Goal: Communication & Community: Connect with others

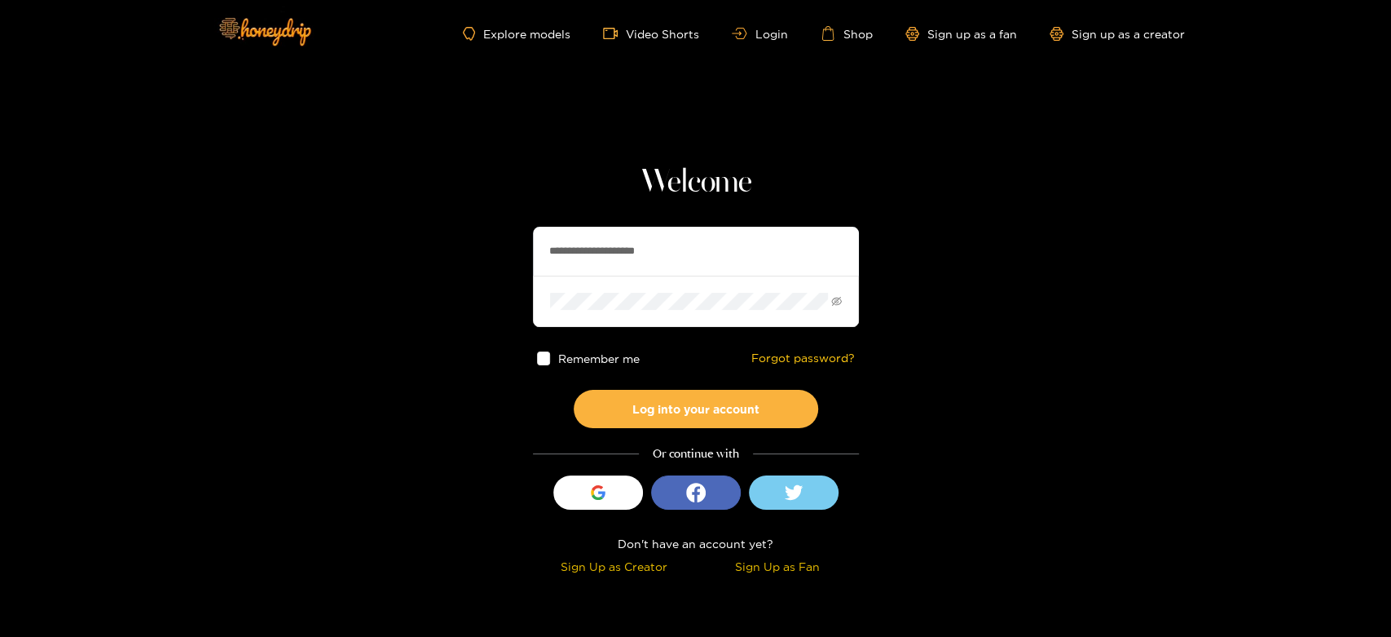
drag, startPoint x: 710, startPoint y: 238, endPoint x: 445, endPoint y: 247, distance: 265.0
click at [445, 247] on section "**********" at bounding box center [695, 289] width 1391 height 579
paste input "text"
type input "**********"
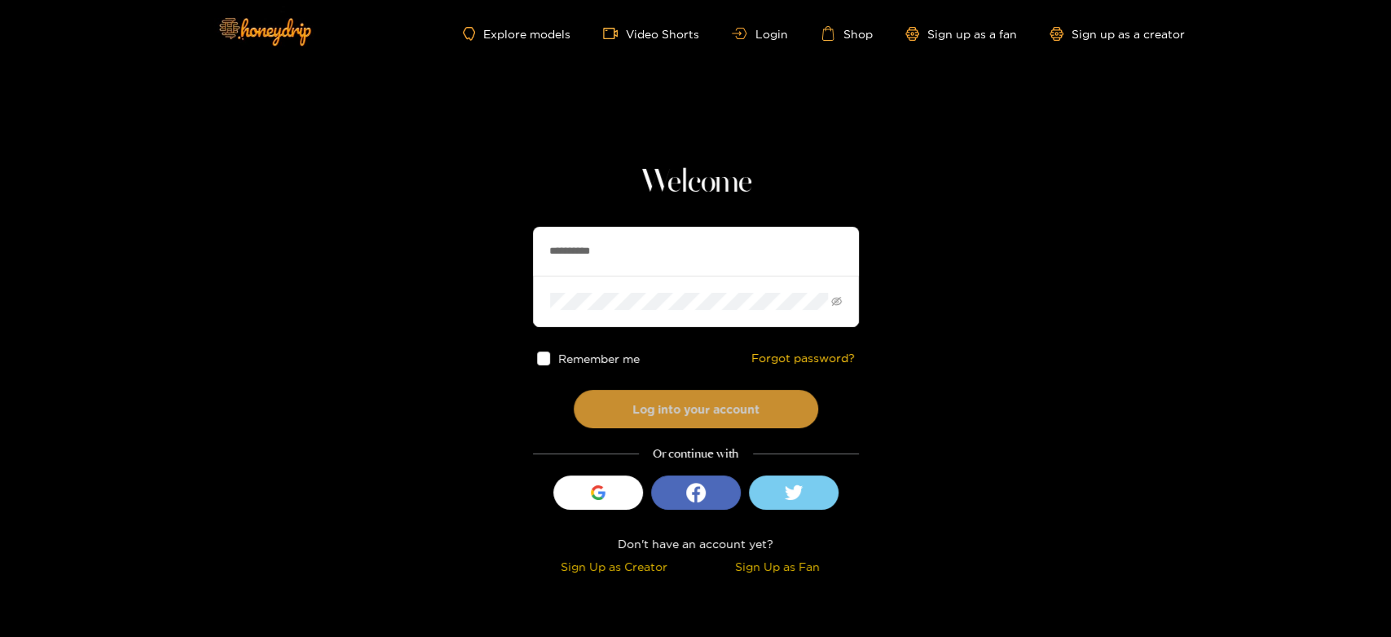
click at [635, 396] on button "Log into your account" at bounding box center [696, 409] width 245 height 38
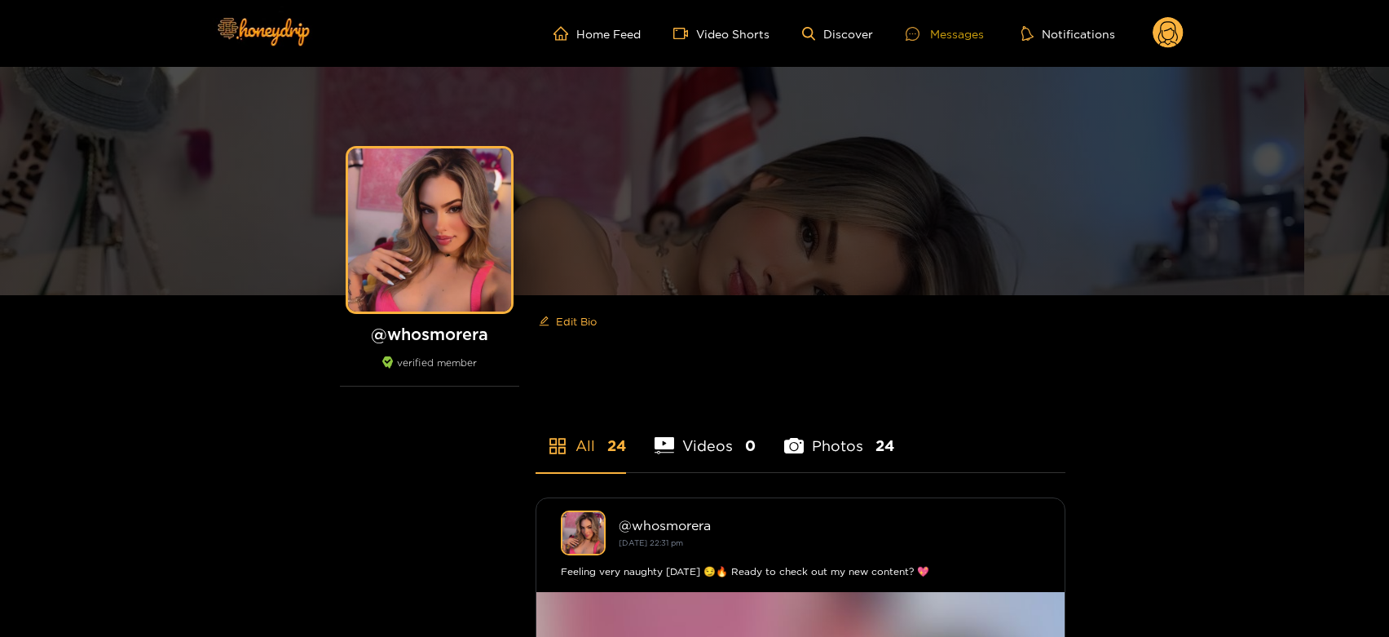
click at [932, 36] on div "Messages" at bounding box center [945, 33] width 78 height 19
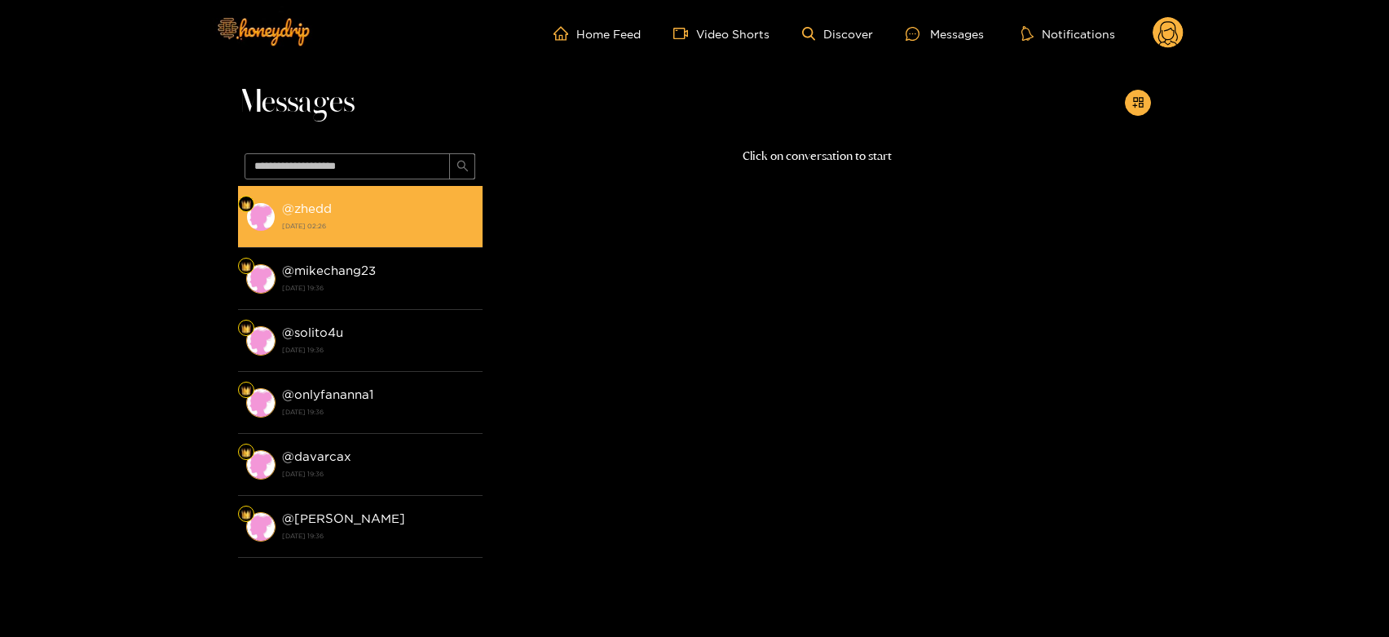
click at [357, 211] on div "@ zhedd 2 October 2025 02:26" at bounding box center [378, 216] width 192 height 37
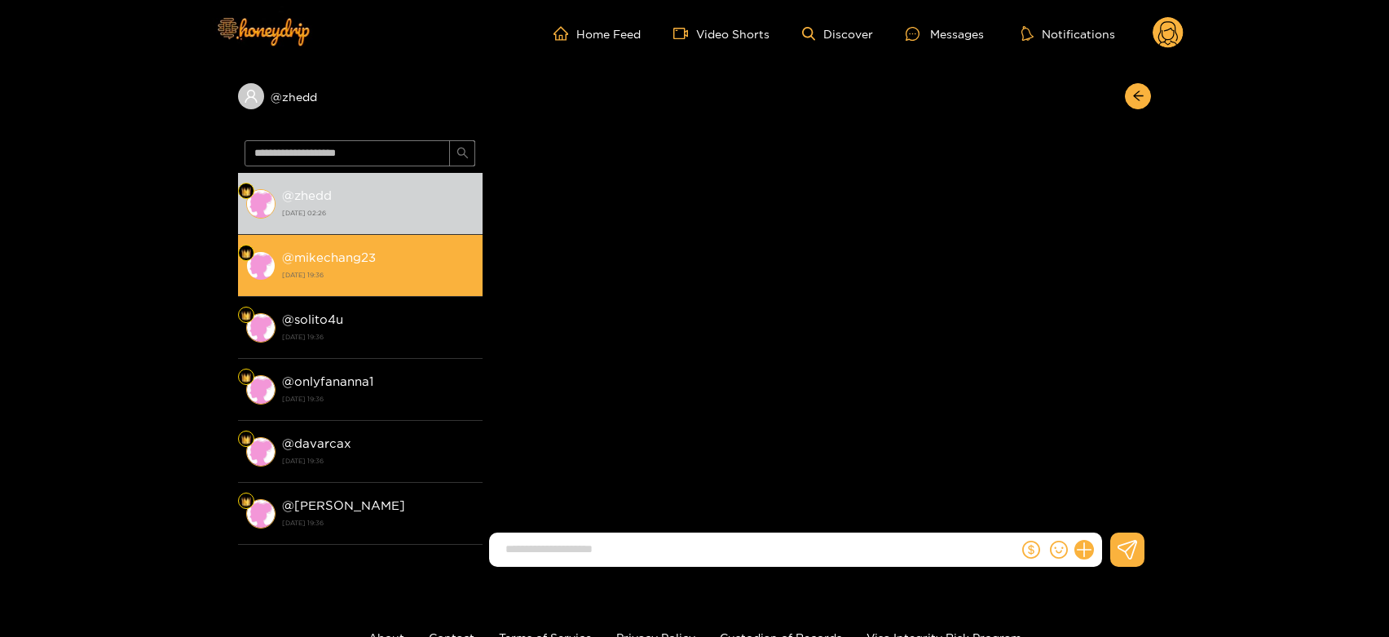
click at [389, 265] on div "@ mikechang23 1 October 2025 19:36" at bounding box center [378, 265] width 192 height 37
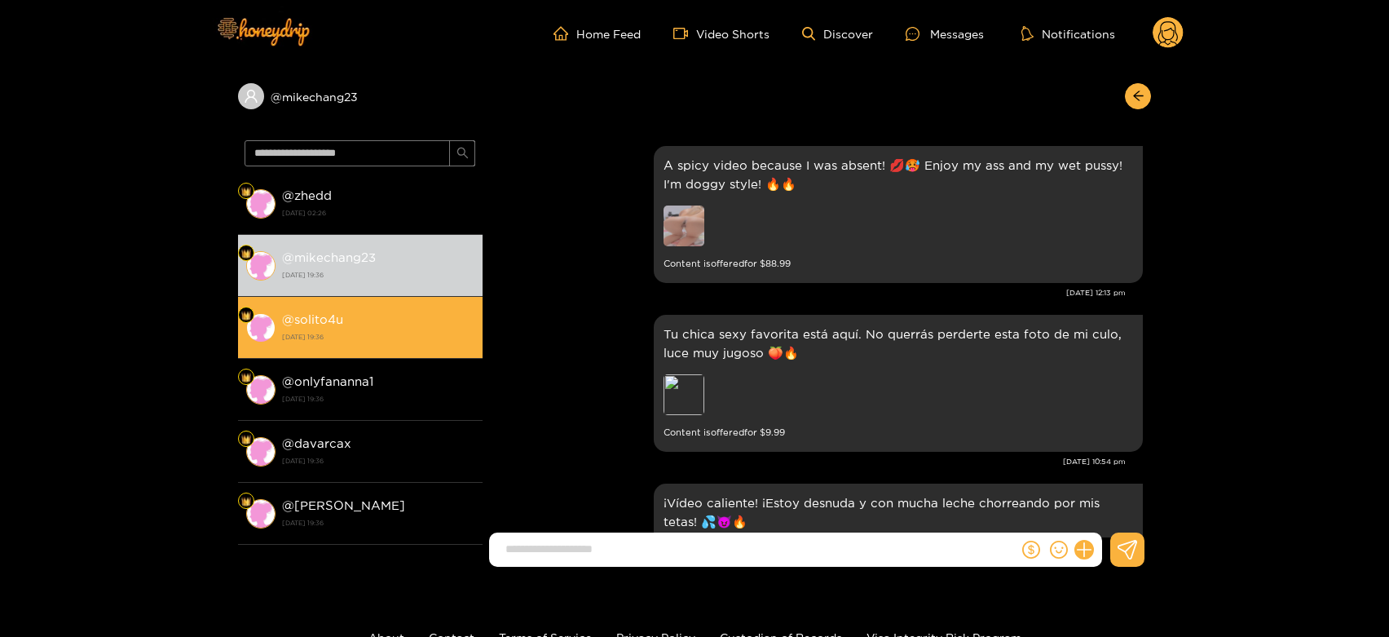
scroll to position [3077, 0]
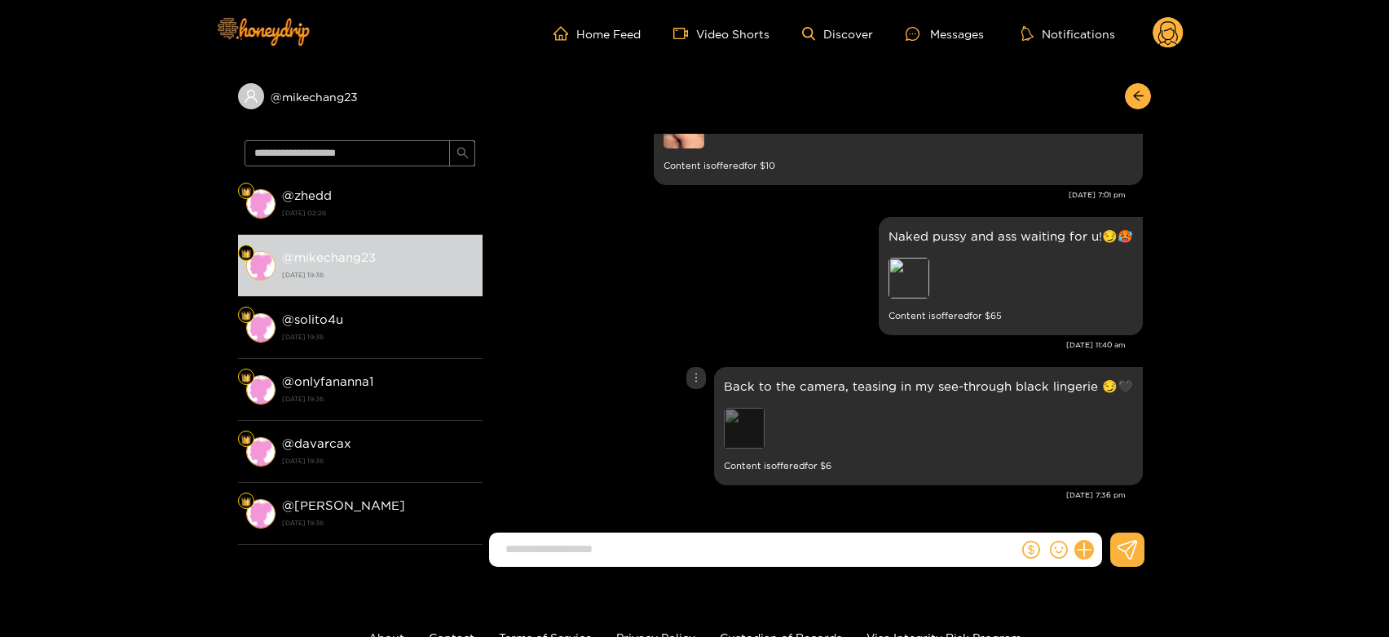
click at [742, 429] on div "Preview" at bounding box center [744, 428] width 41 height 41
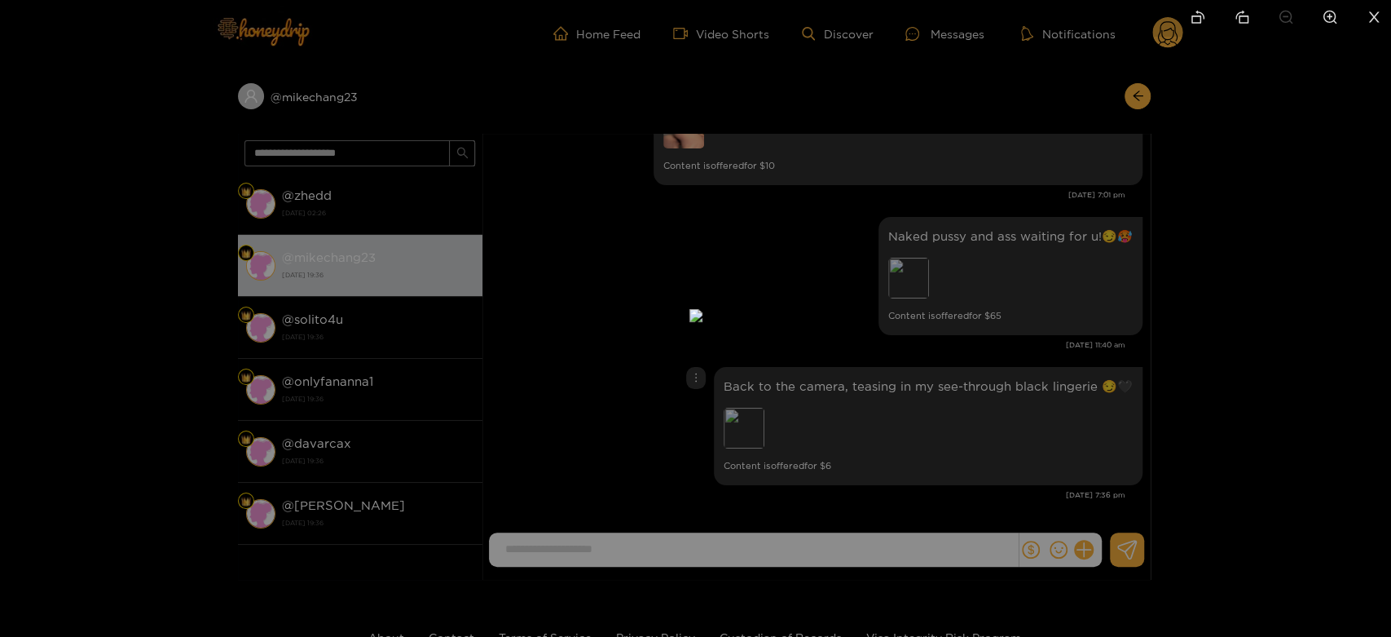
click at [1039, 362] on div at bounding box center [695, 318] width 1391 height 637
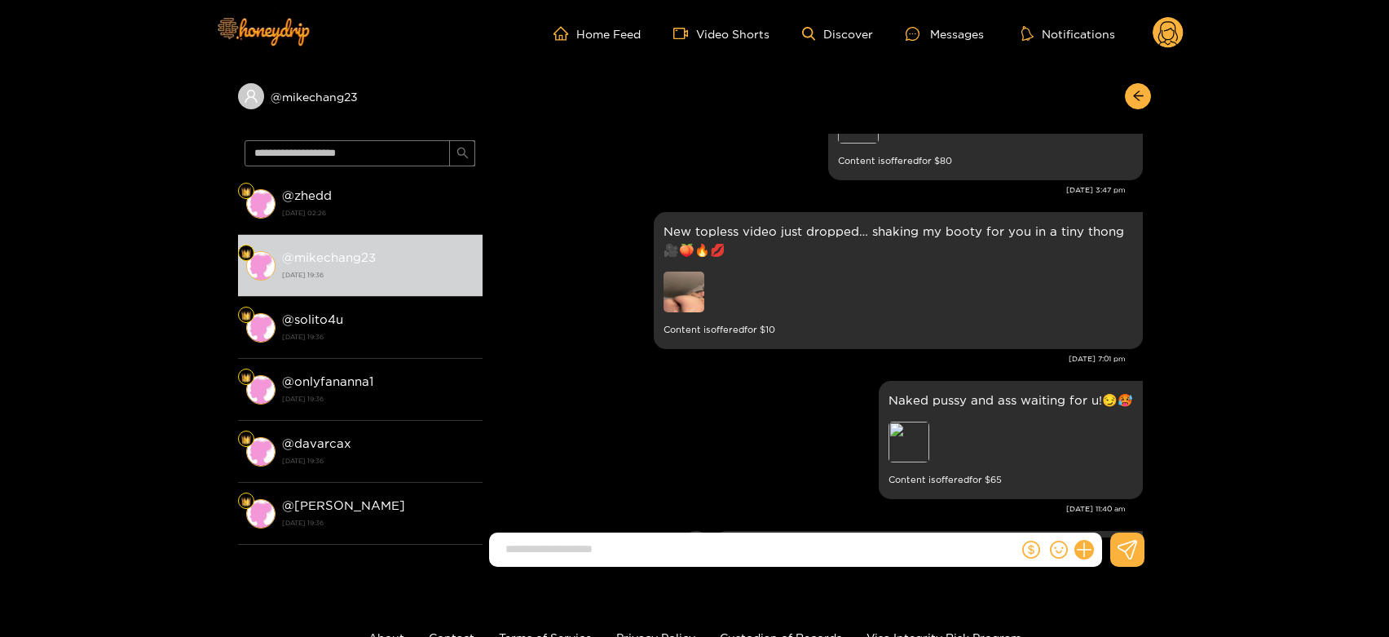
scroll to position [2895, 0]
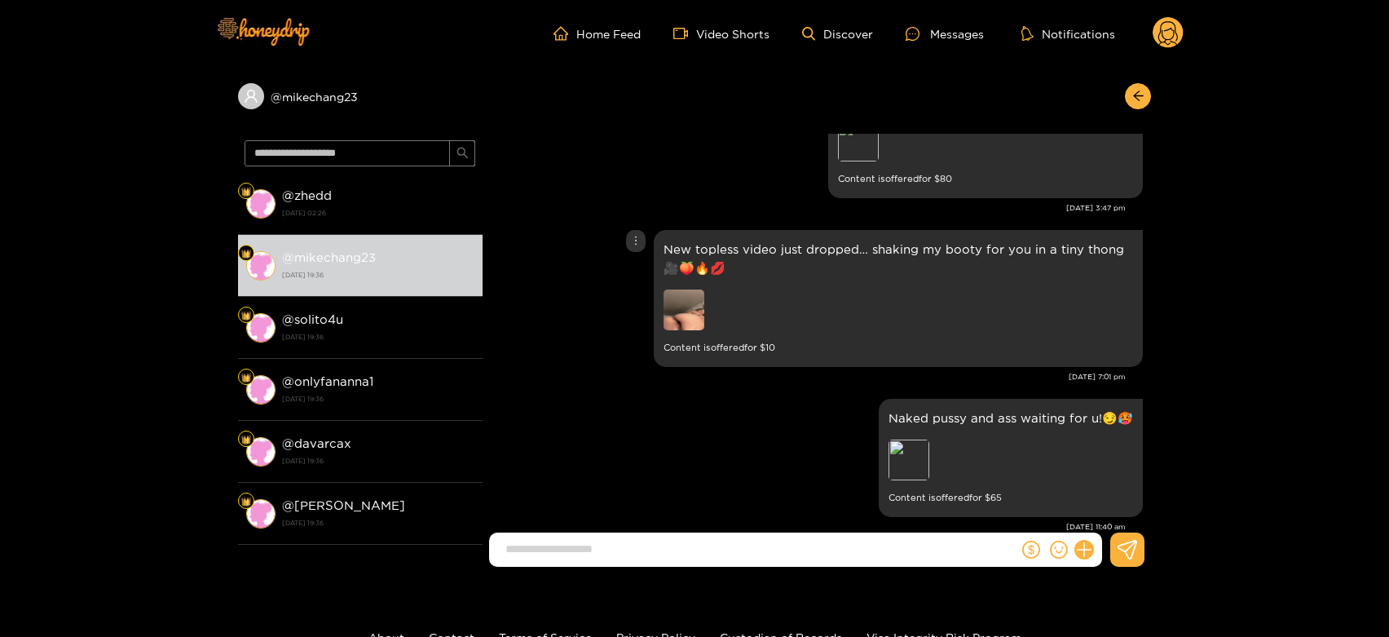
click at [685, 314] on img at bounding box center [683, 309] width 41 height 41
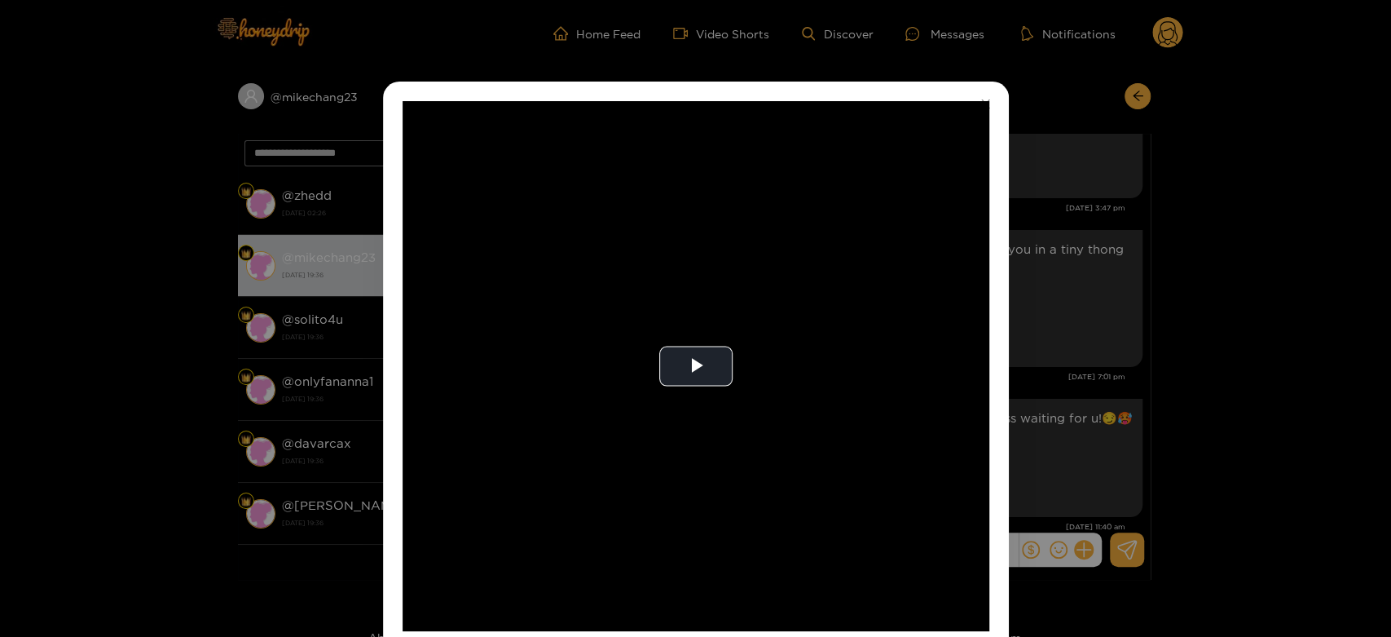
click at [685, 314] on video "Video Player" at bounding box center [696, 366] width 587 height 530
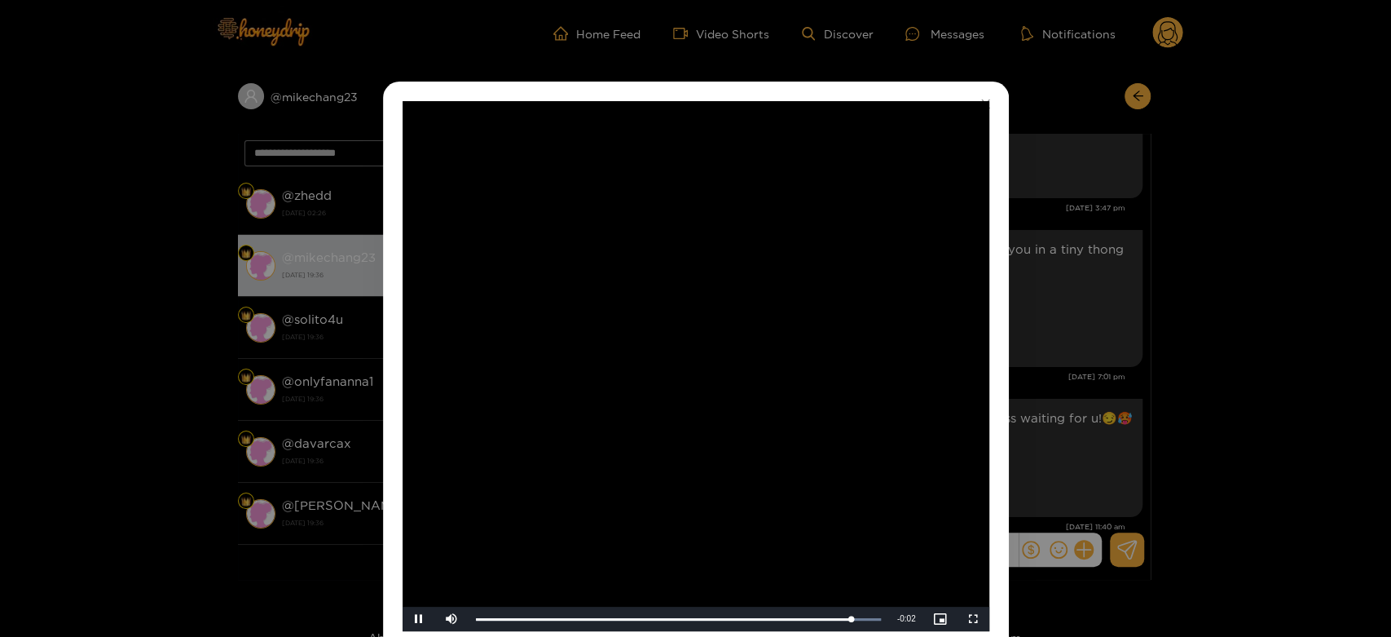
click at [659, 380] on video "Video Player" at bounding box center [696, 366] width 587 height 530
click at [1050, 366] on div "**********" at bounding box center [695, 318] width 1391 height 637
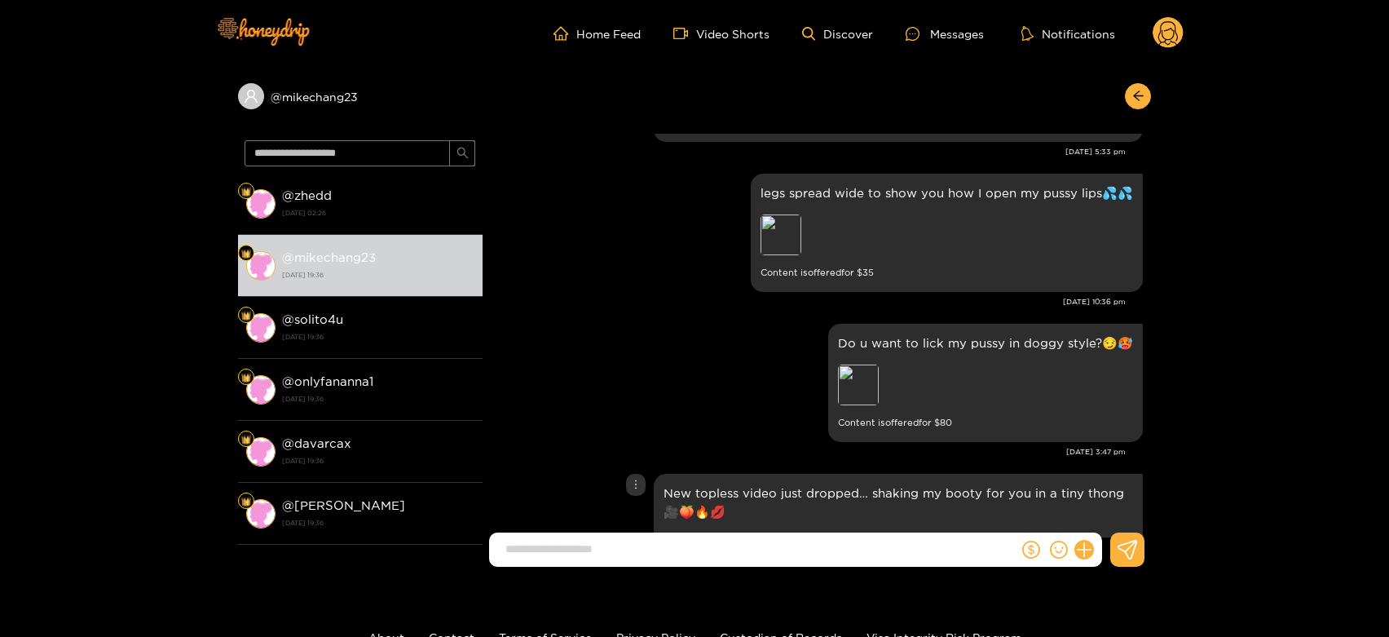
scroll to position [2624, 0]
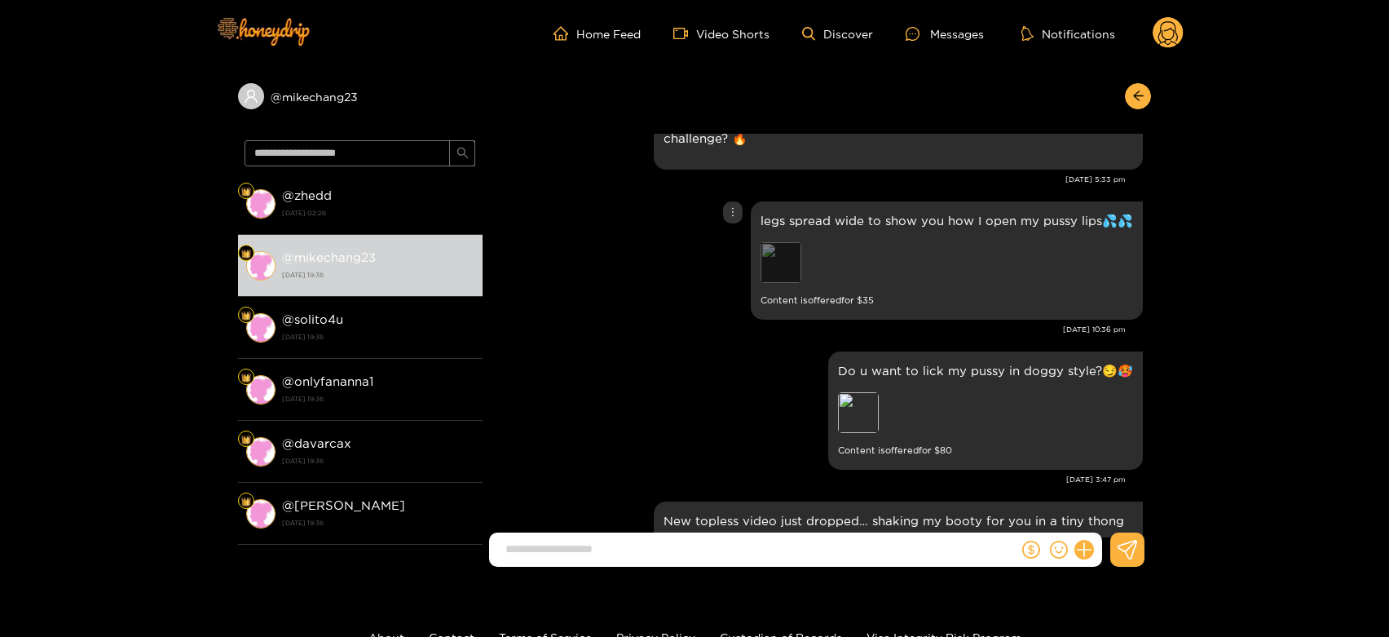
click at [794, 263] on div "Preview" at bounding box center [780, 262] width 41 height 41
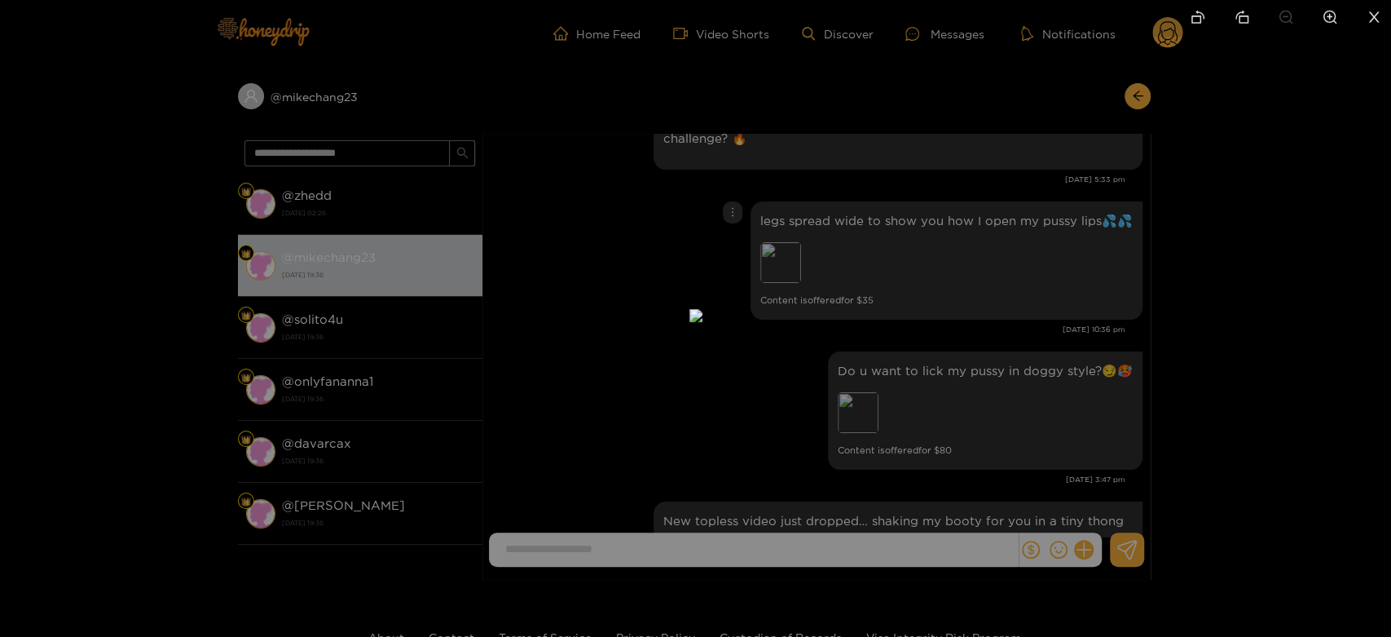
click at [1037, 323] on div at bounding box center [695, 318] width 1391 height 637
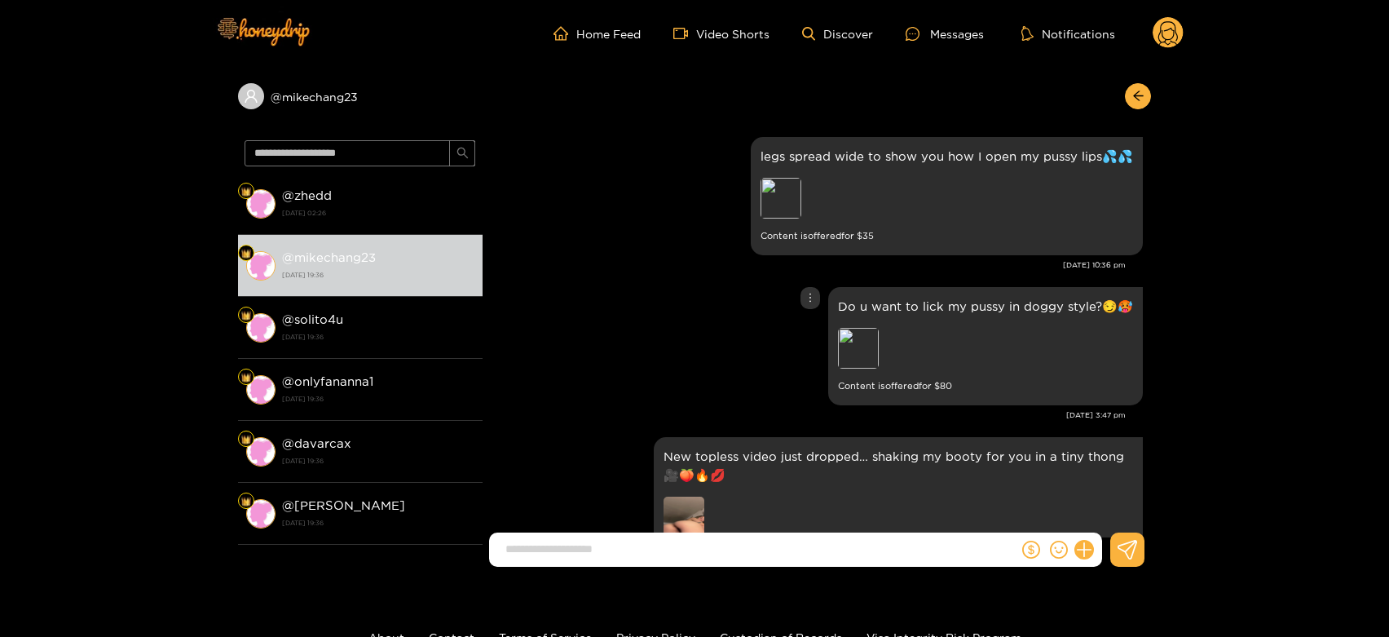
scroll to position [2714, 0]
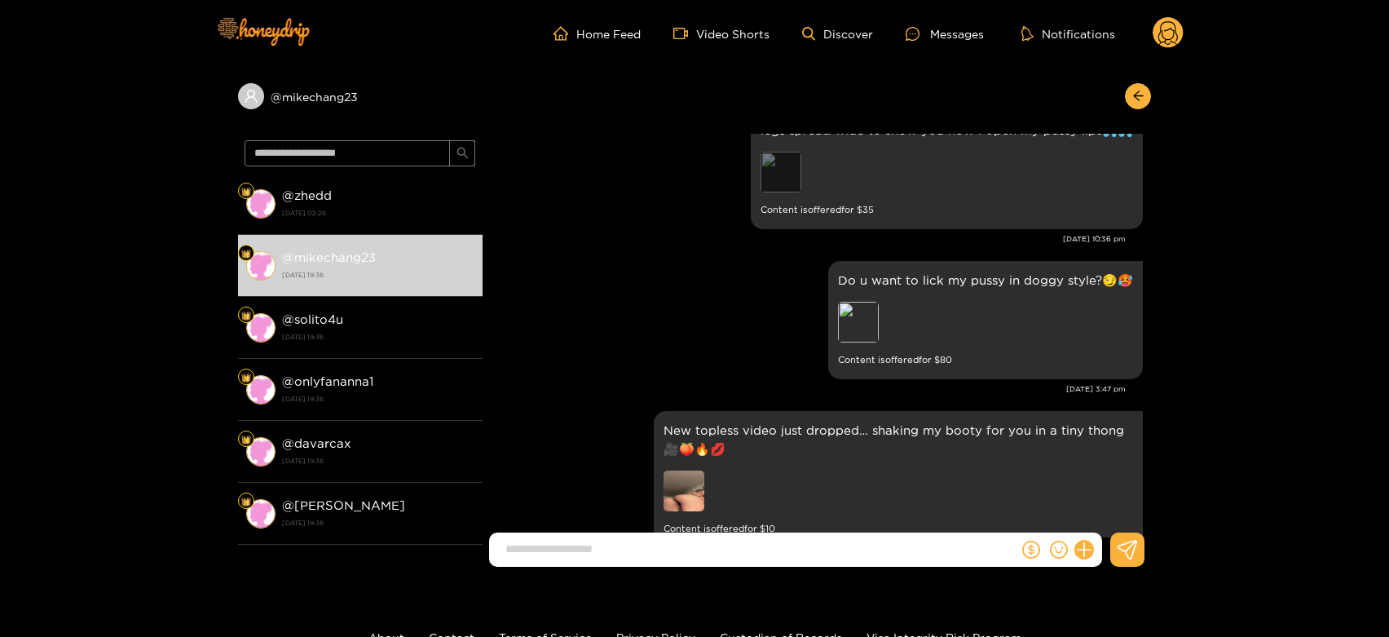
click at [787, 181] on div "Preview" at bounding box center [780, 172] width 41 height 41
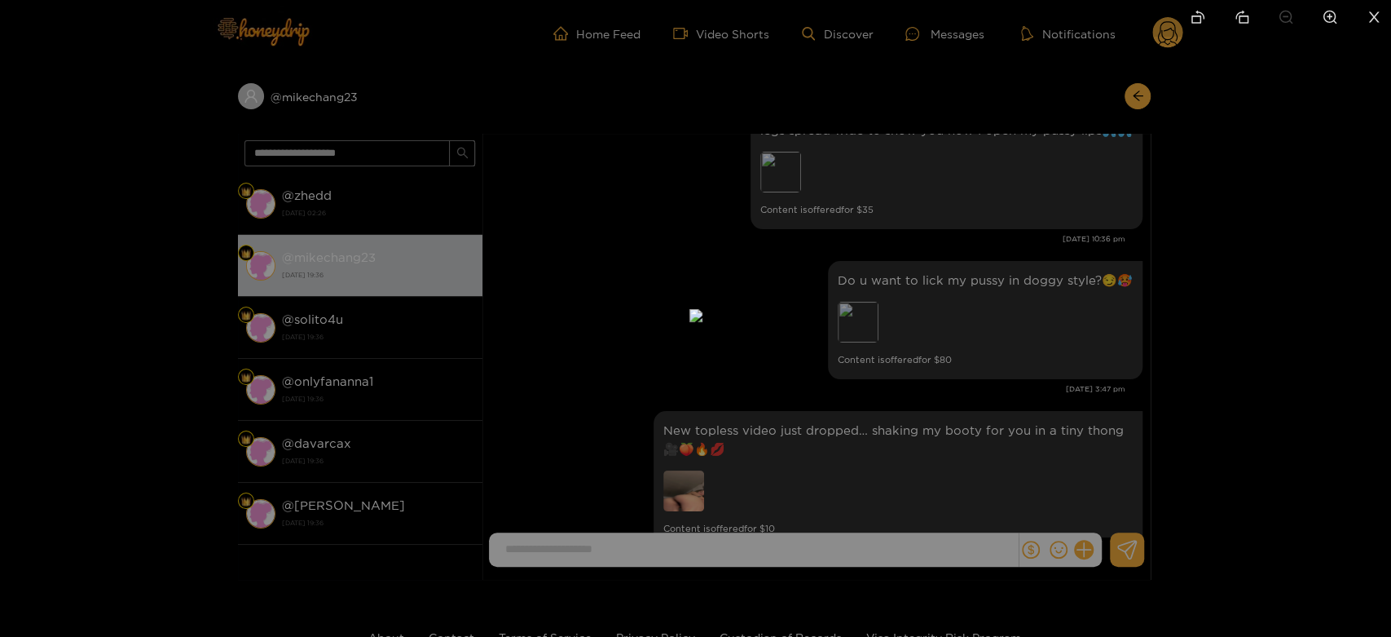
click at [1014, 301] on div at bounding box center [695, 318] width 1391 height 637
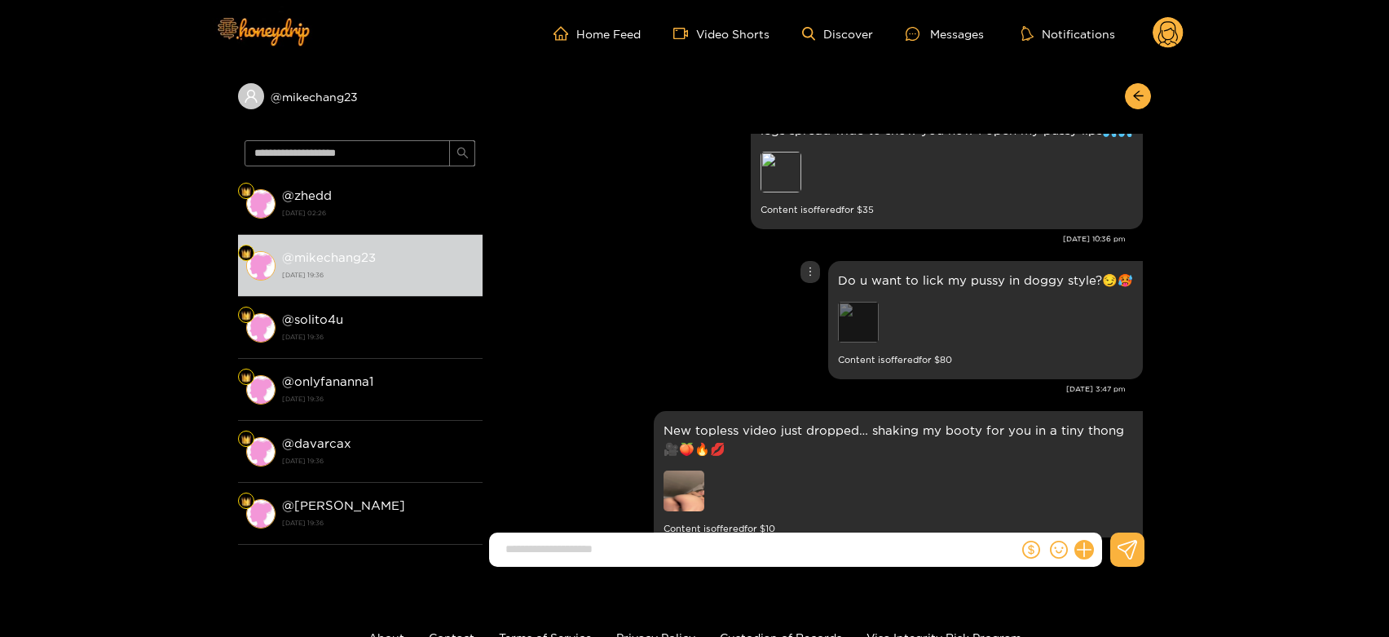
click at [853, 311] on div "Preview" at bounding box center [858, 322] width 41 height 41
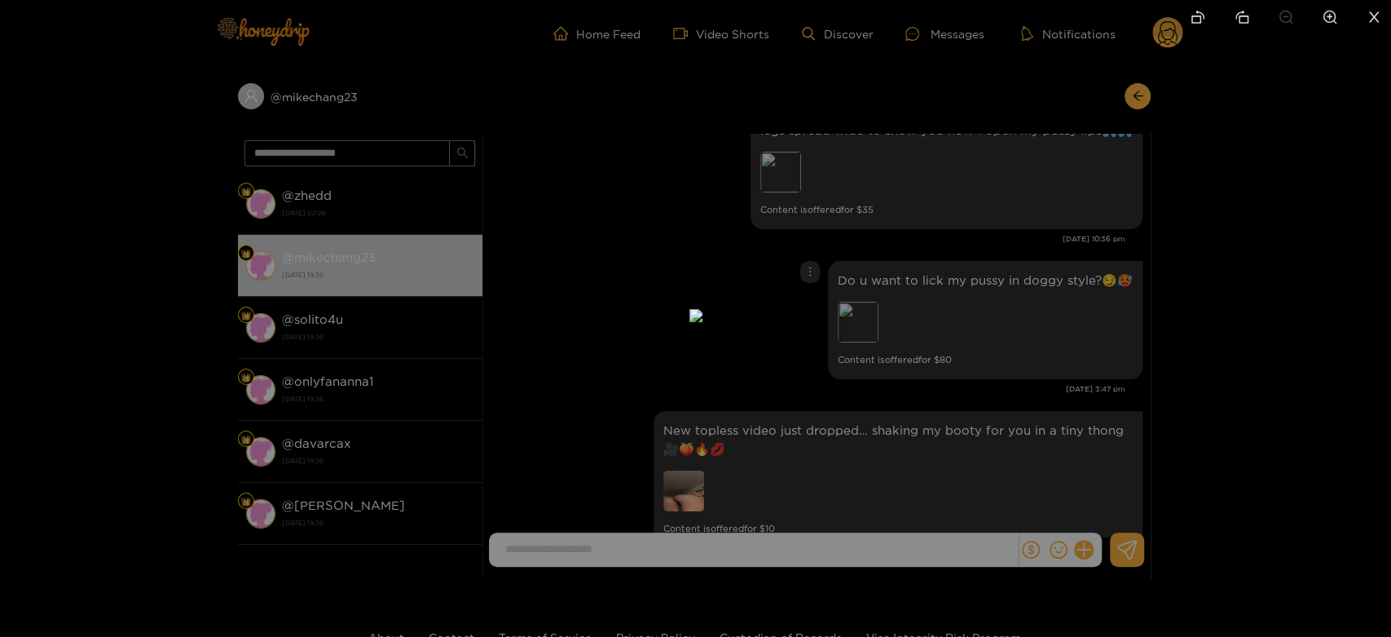
click at [986, 347] on div at bounding box center [695, 318] width 1391 height 637
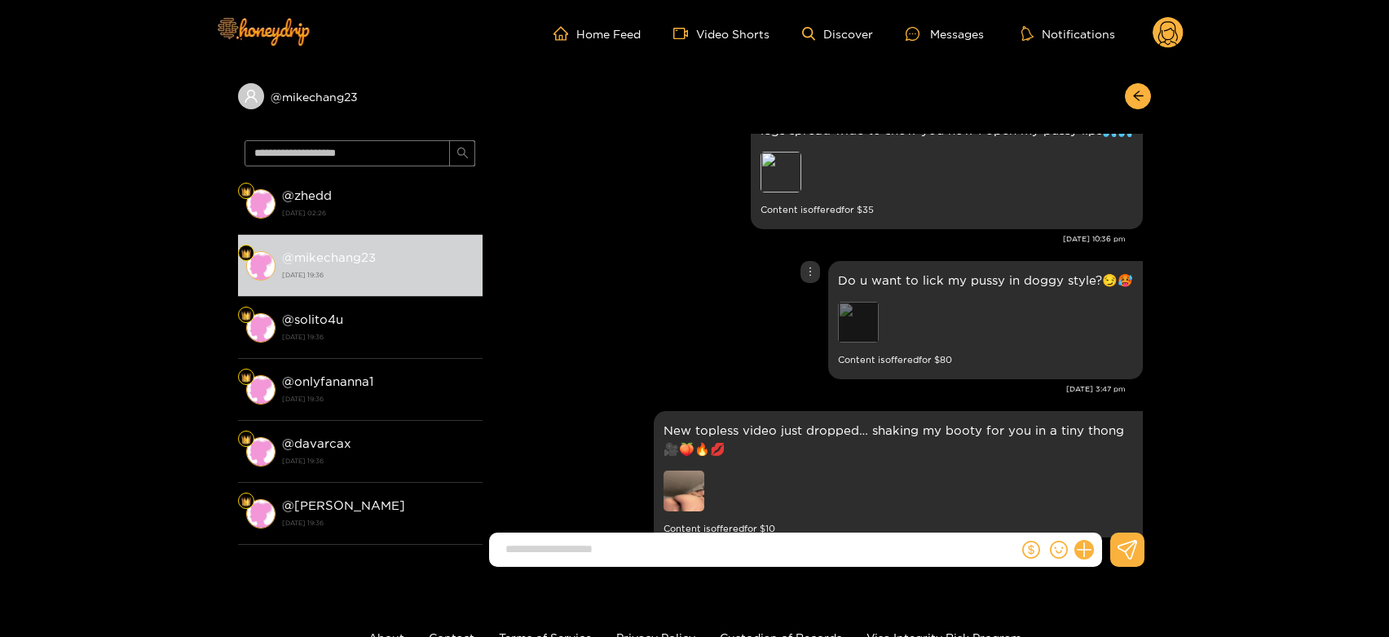
click at [865, 337] on div "Preview" at bounding box center [858, 322] width 41 height 41
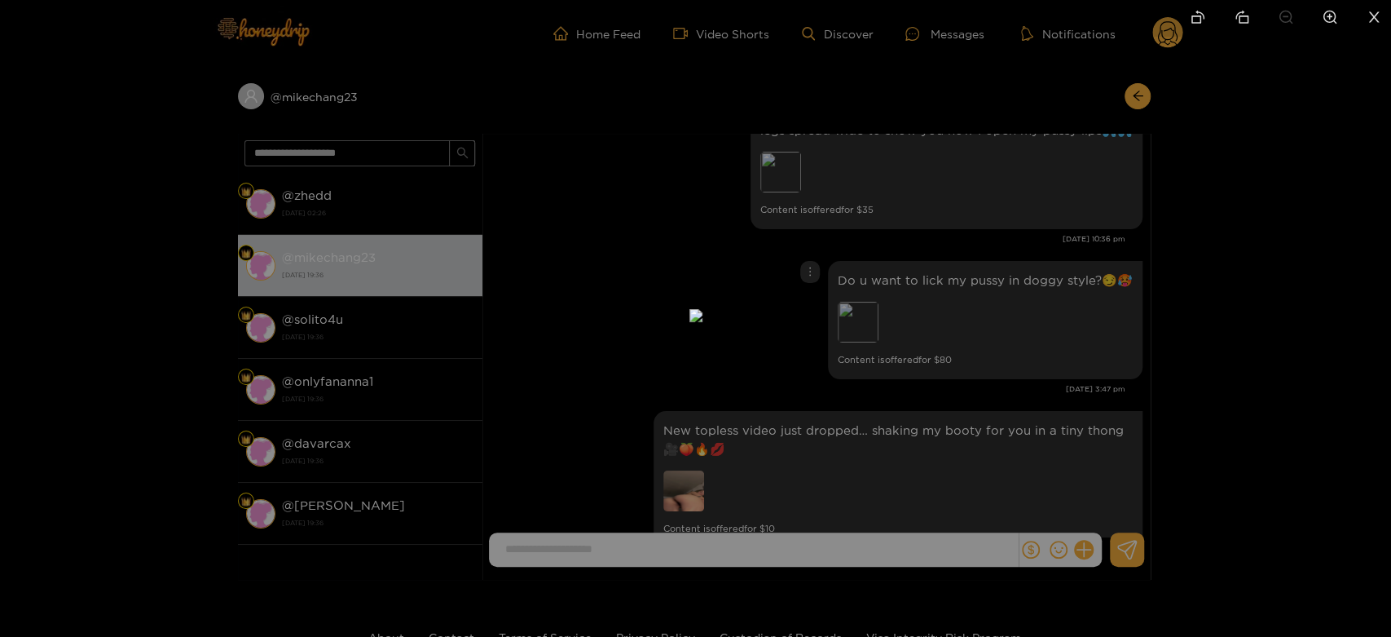
click at [1048, 333] on div at bounding box center [695, 318] width 1391 height 637
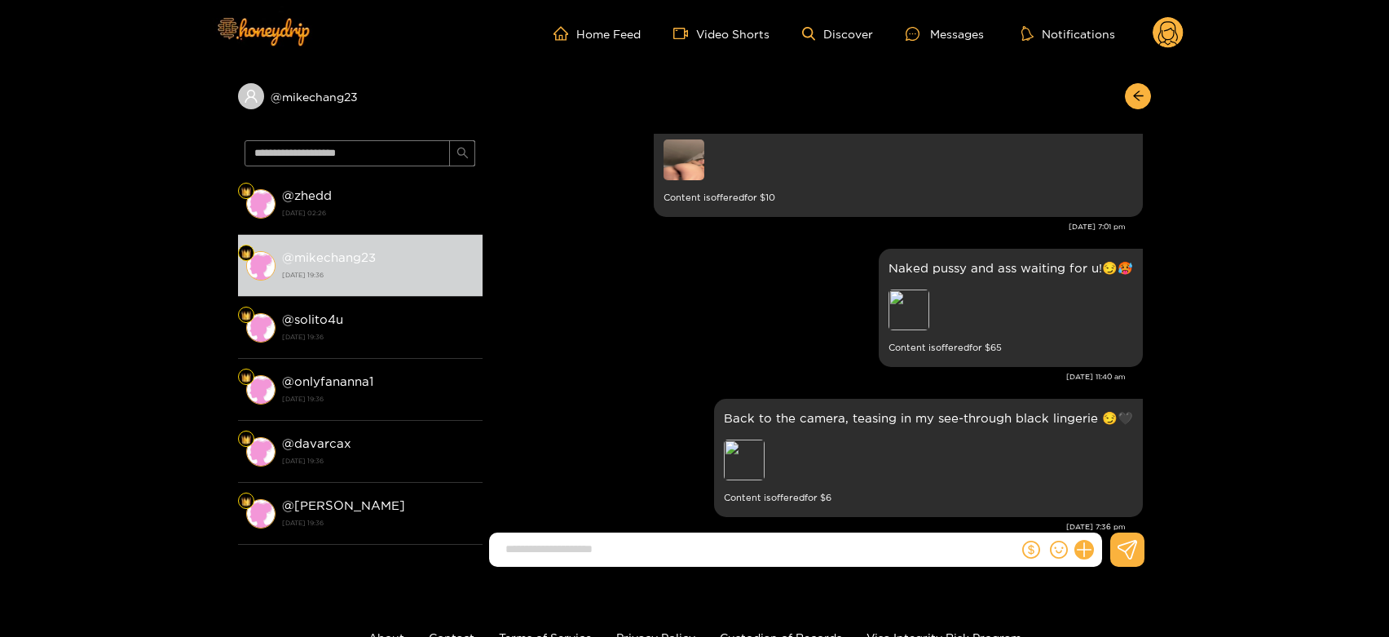
scroll to position [3077, 0]
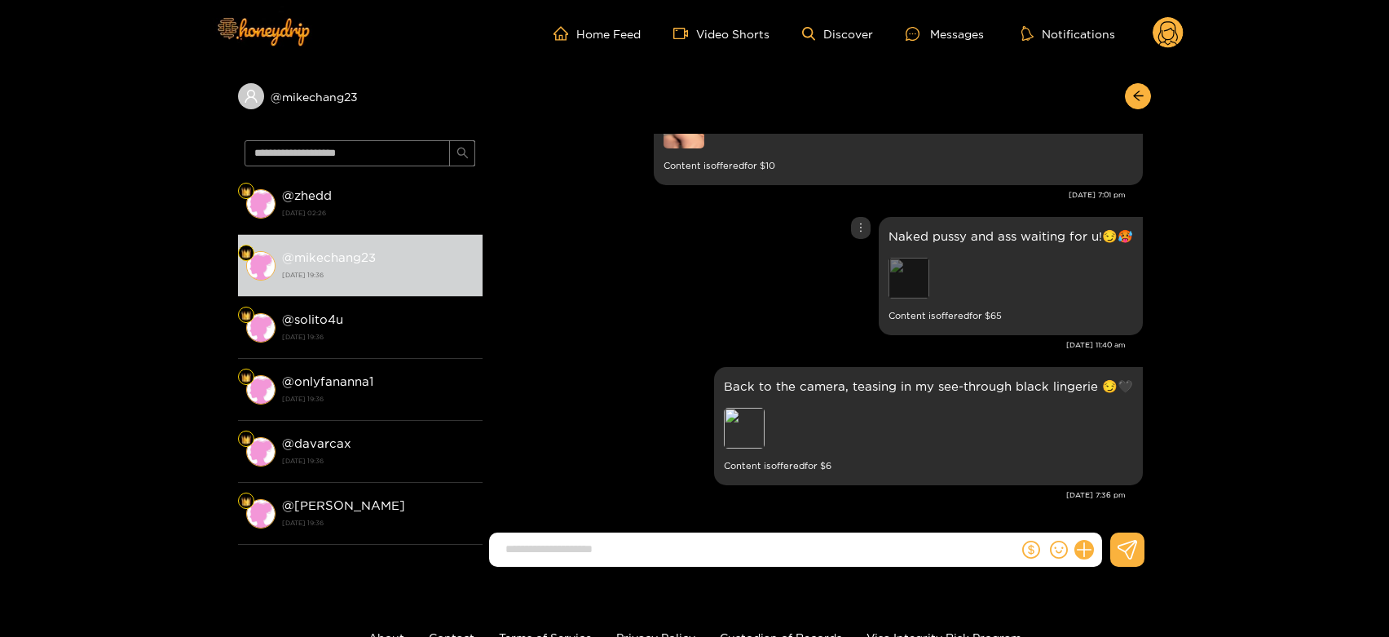
click at [910, 283] on div "Preview" at bounding box center [908, 278] width 41 height 41
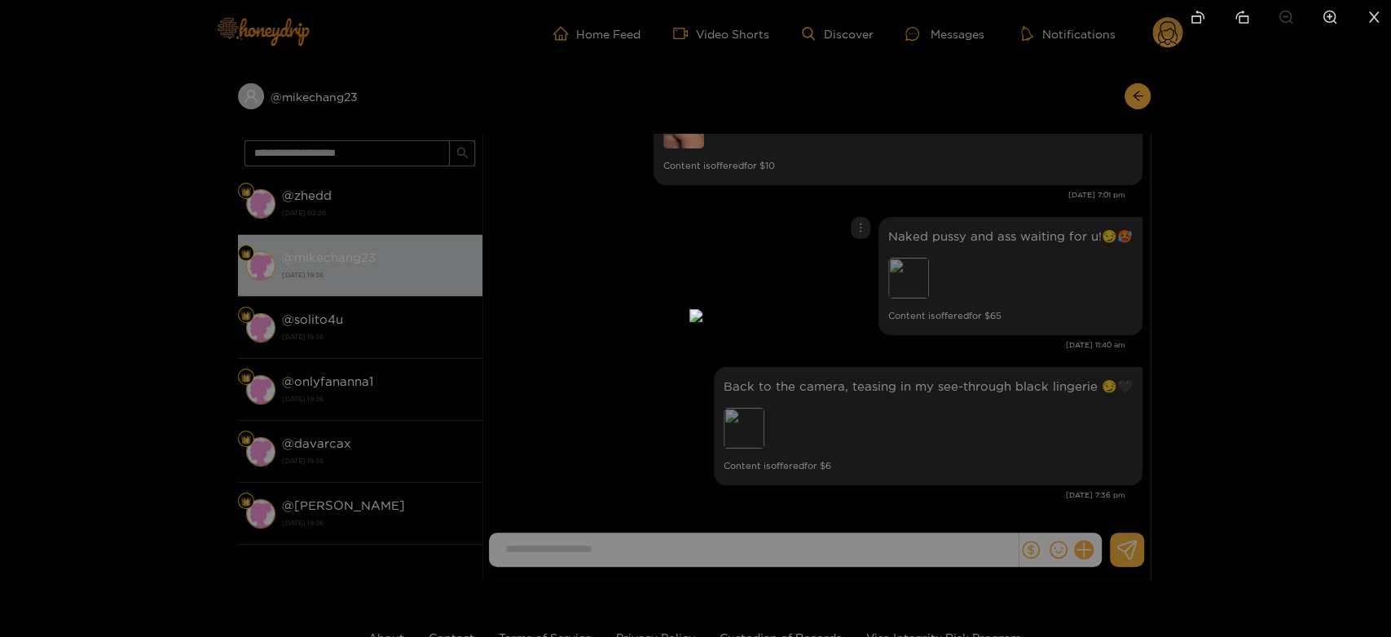
click at [1108, 291] on div at bounding box center [695, 318] width 1391 height 637
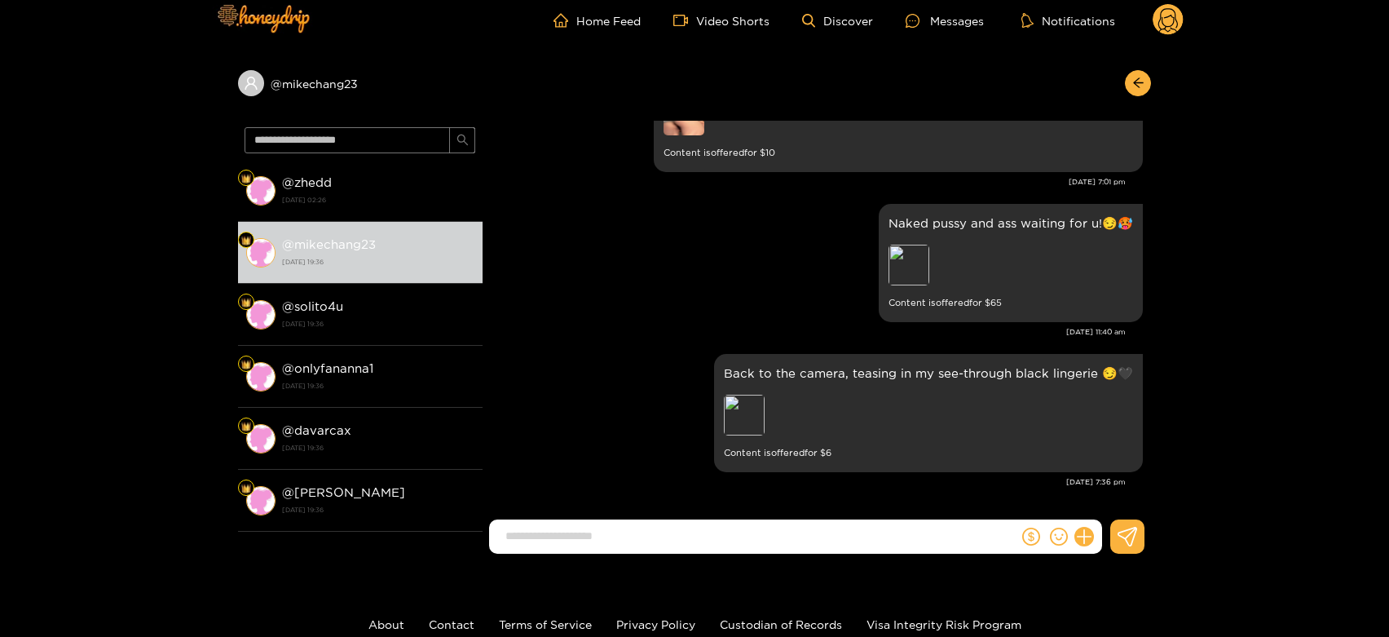
scroll to position [90, 0]
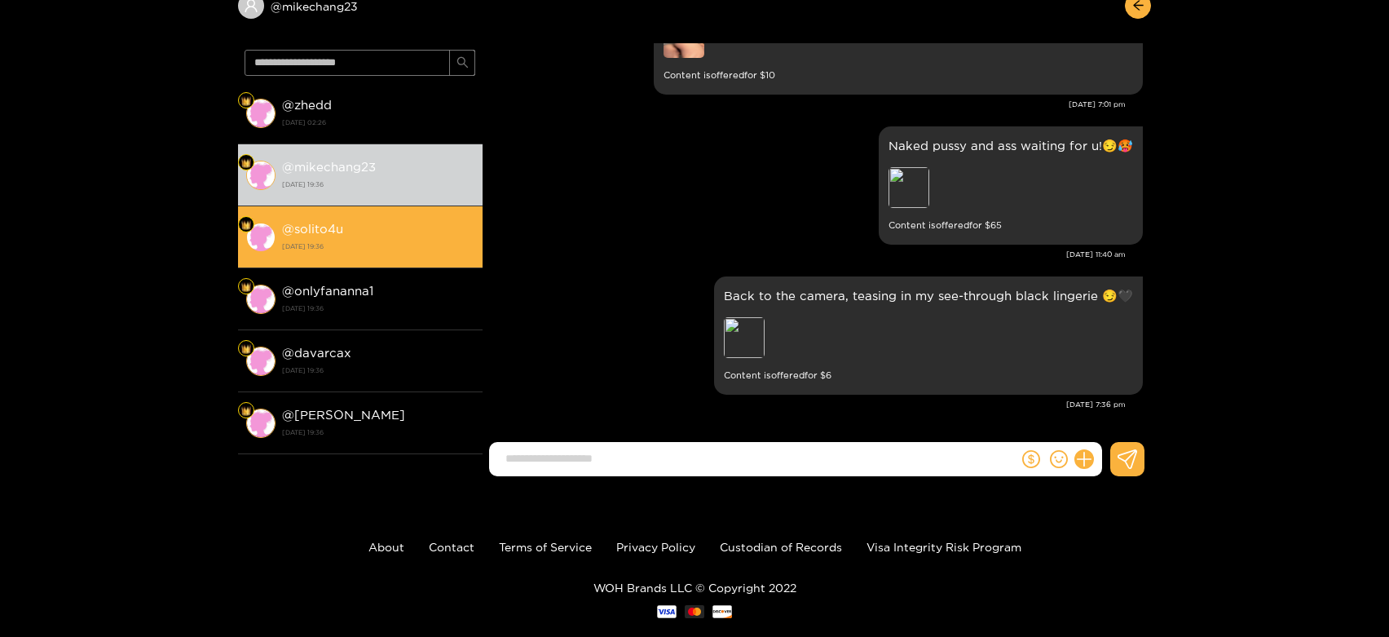
click at [368, 249] on strong "1 October 2025 19:36" at bounding box center [378, 246] width 192 height 15
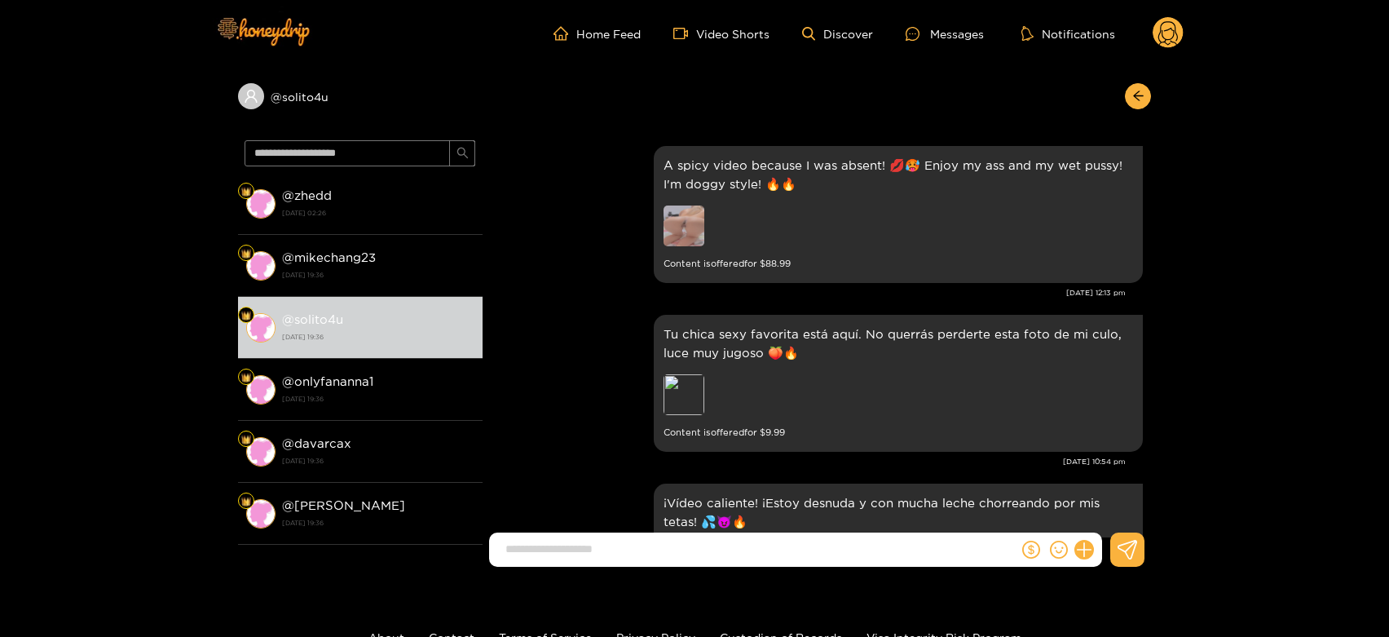
click at [1170, 27] on circle at bounding box center [1167, 32] width 31 height 31
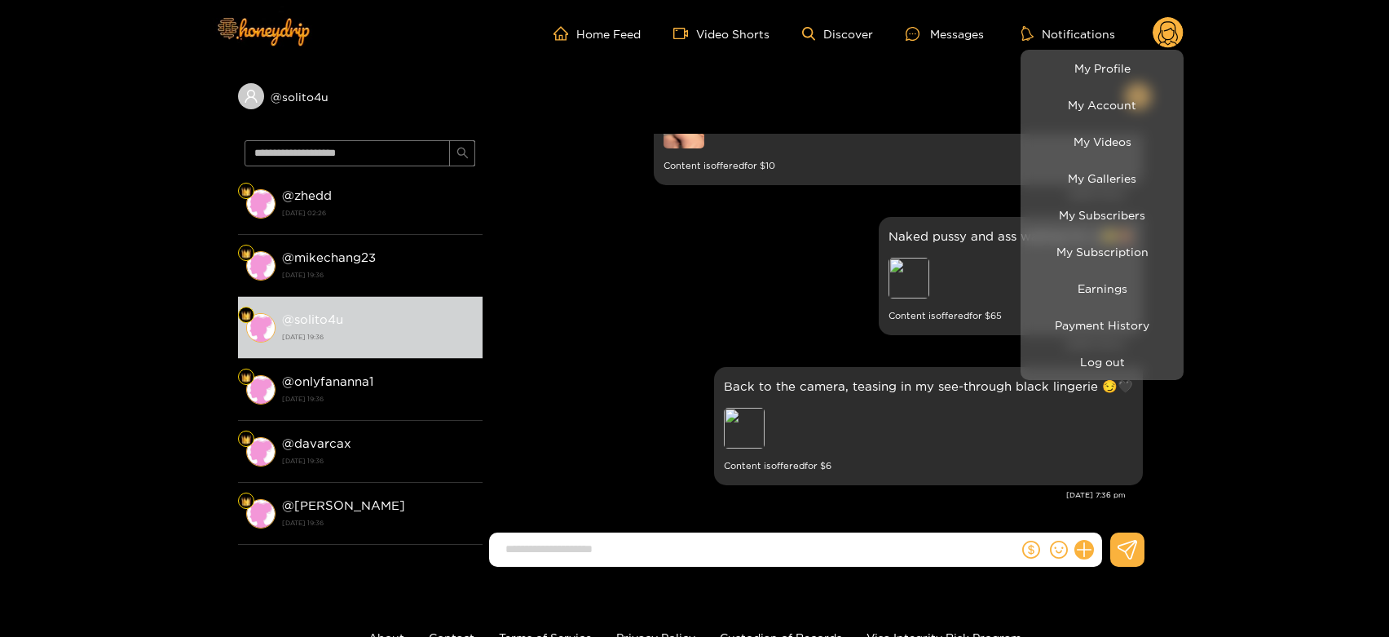
click at [1130, 341] on li "Payment History" at bounding box center [1101, 324] width 163 height 37
click at [1128, 355] on button "Log out" at bounding box center [1102, 361] width 155 height 29
